Goal: Find specific page/section: Find specific page/section

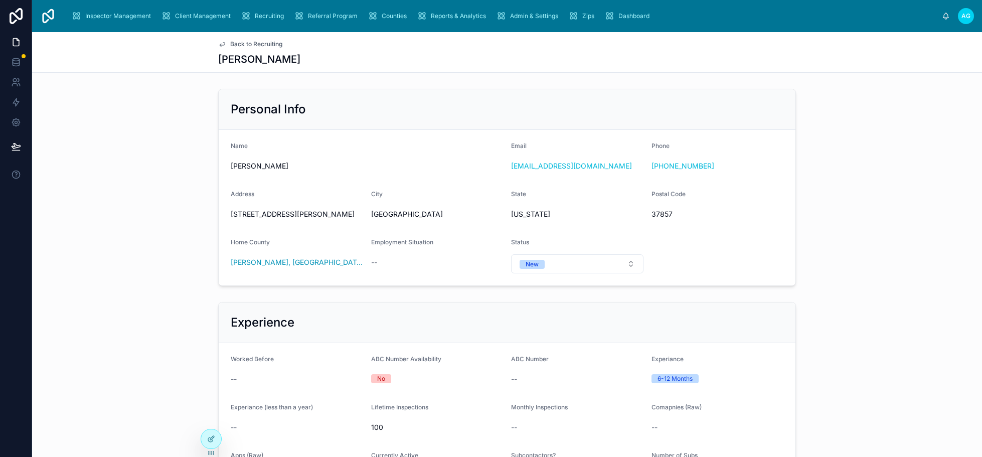
click at [170, 219] on div "Personal Info Name [PERSON_NAME] Email [EMAIL_ADDRESS][DOMAIN_NAME] Phone [PHON…" at bounding box center [507, 187] width 950 height 205
click at [239, 41] on span "Back to Recruiting" at bounding box center [256, 44] width 52 height 8
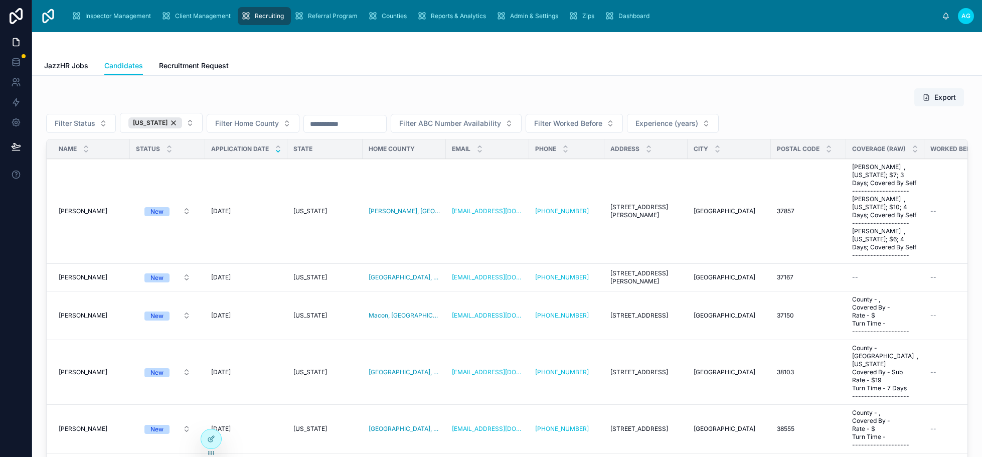
click at [171, 124] on div "[US_STATE]" at bounding box center [155, 122] width 54 height 11
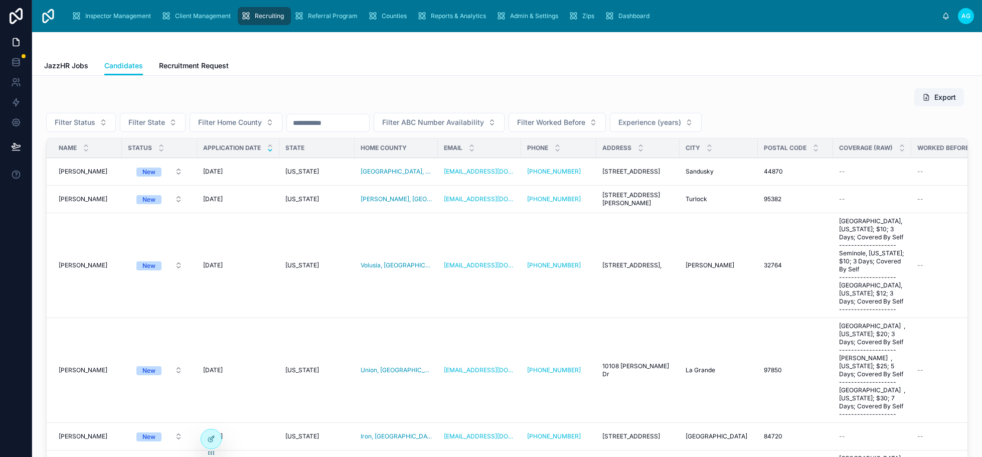
click at [322, 124] on input "text" at bounding box center [328, 123] width 82 height 14
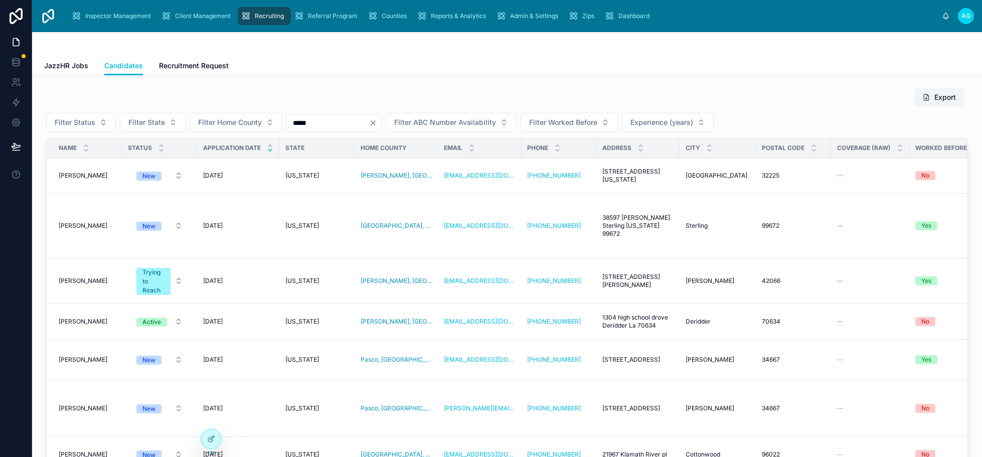
type input "*****"
click at [86, 279] on span "[PERSON_NAME]" at bounding box center [83, 281] width 49 height 8
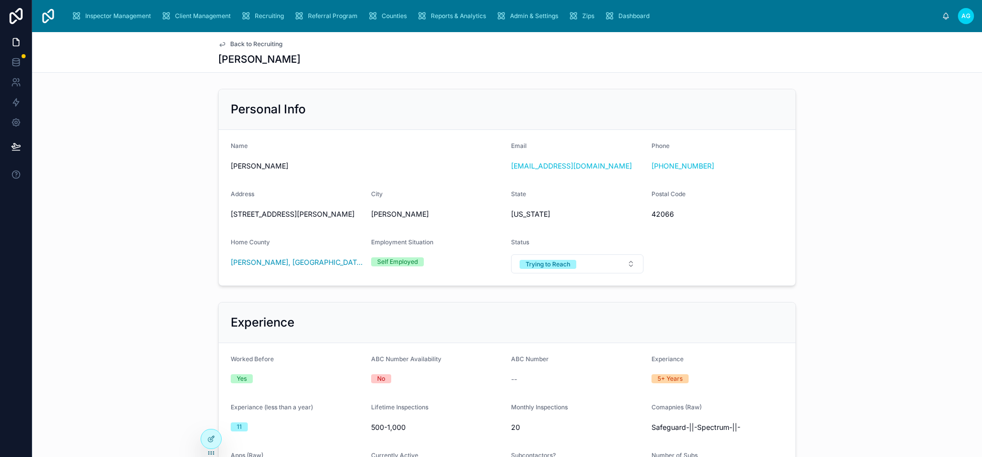
click at [627, 273] on button "Trying to Reach" at bounding box center [577, 263] width 132 height 19
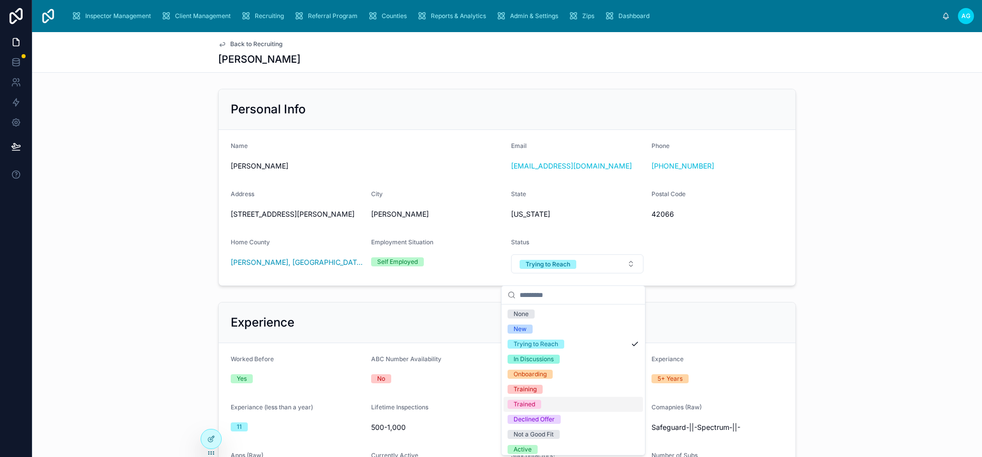
scroll to position [34, 0]
